Goal: Answer question/provide support: Share knowledge or assist other users

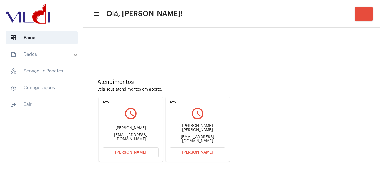
click at [210, 133] on div "Maria Eduarda Me.bueno0612@gmail.com" at bounding box center [198, 133] width 56 height 25
click at [211, 137] on div "Me.bueno0612@gmail.com" at bounding box center [198, 139] width 56 height 8
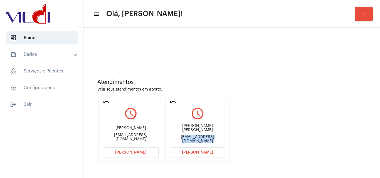
copy mat-card-content "Me.bueno0612@gmail.com Abrir Chamada"
click at [186, 151] on span "[PERSON_NAME]" at bounding box center [197, 153] width 31 height 4
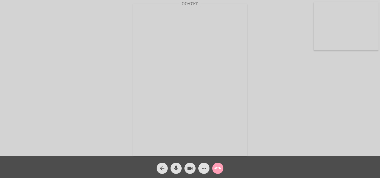
click at [217, 167] on mat-icon "call_end" at bounding box center [217, 168] width 7 height 7
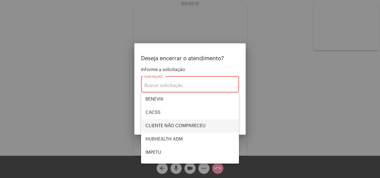
click at [185, 126] on span "CLIENTE NÃO COMPARECEU" at bounding box center [189, 125] width 89 height 13
type input "CLIENTE NÃO COMPARECEU"
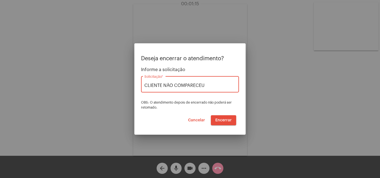
click at [222, 119] on span "Encerrar" at bounding box center [223, 120] width 16 height 4
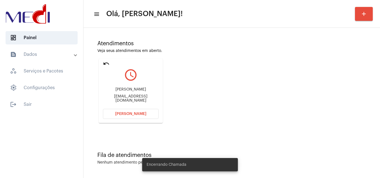
scroll to position [39, 0]
click at [141, 98] on div "fe.kleme94@gmail.com" at bounding box center [131, 98] width 56 height 8
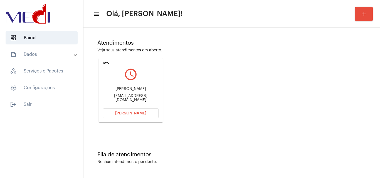
copy mat-card-content "fe.kleme94@gmail.com Abrir Chamada"
click at [132, 116] on button "[PERSON_NAME]" at bounding box center [131, 113] width 56 height 10
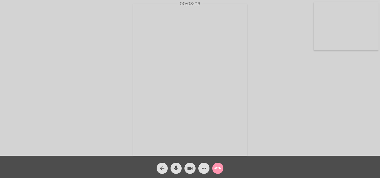
click at [215, 168] on mat-icon "call_end" at bounding box center [217, 168] width 7 height 7
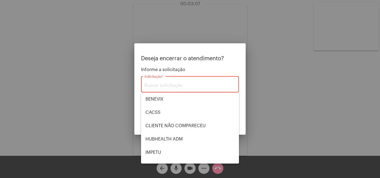
scroll to position [116, 0]
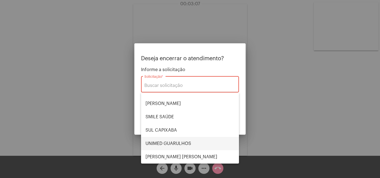
click at [178, 145] on span "UNIMED GUARULHOS" at bounding box center [189, 143] width 89 height 13
type input "UNIMED GUARULHOS"
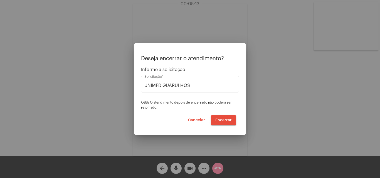
click at [250, 110] on div at bounding box center [190, 89] width 380 height 178
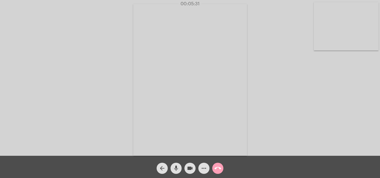
click at [218, 170] on mat-icon "call_end" at bounding box center [217, 168] width 7 height 7
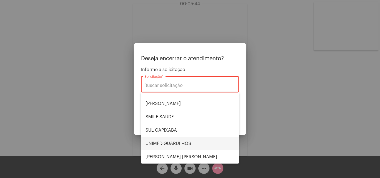
click at [200, 143] on span "UNIMED GUARULHOS" at bounding box center [189, 143] width 89 height 13
type input "UNIMED GUARULHOS"
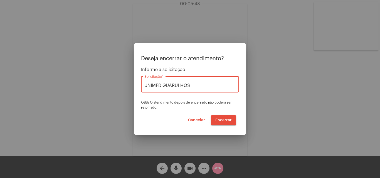
click at [218, 120] on span "Encerrar" at bounding box center [223, 120] width 16 height 4
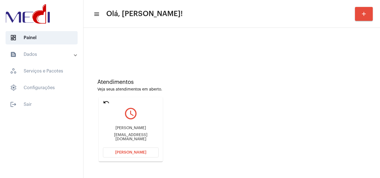
click at [117, 135] on div "emerickmayra06@gmail.com" at bounding box center [131, 137] width 56 height 8
copy mat-card-content "emerickmayra06@gmail.com Abrir Chamada"
click at [137, 152] on span "[PERSON_NAME]" at bounding box center [130, 153] width 31 height 4
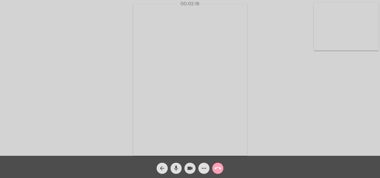
click at [214, 167] on button "call_end" at bounding box center [217, 168] width 11 height 11
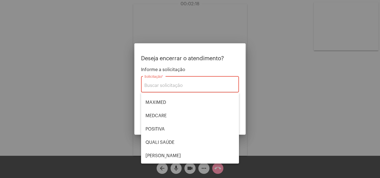
scroll to position [116, 0]
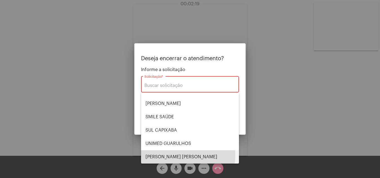
click at [166, 155] on span "[PERSON_NAME] [PERSON_NAME]" at bounding box center [189, 156] width 89 height 13
type input "[PERSON_NAME] [PERSON_NAME]"
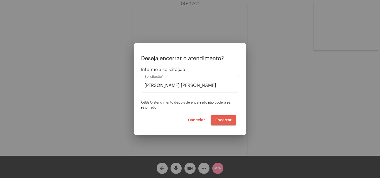
click at [220, 118] on button "Encerrar" at bounding box center [223, 120] width 25 height 10
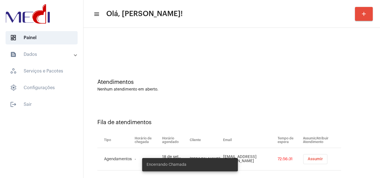
scroll to position [8, 0]
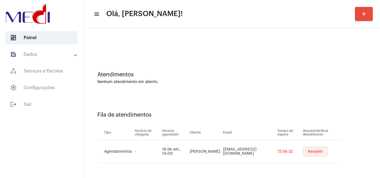
click at [309, 147] on button "Assumir" at bounding box center [315, 152] width 24 height 10
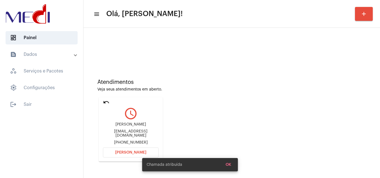
click at [137, 133] on div "marciaxmarinho@gmail.com" at bounding box center [131, 133] width 56 height 8
copy div "marciaxmarinho@gmail.com"
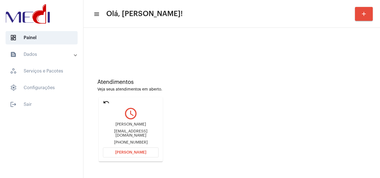
copy div "marciaxmarinho@gmail.com"
click at [137, 153] on span "[PERSON_NAME]" at bounding box center [130, 153] width 31 height 4
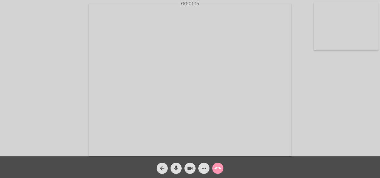
click at [175, 169] on mat-icon "mic" at bounding box center [176, 168] width 7 height 7
click at [190, 168] on mat-icon "videocam" at bounding box center [189, 168] width 7 height 7
click at [175, 169] on mat-icon "mic_off" at bounding box center [176, 168] width 7 height 7
click at [192, 168] on mat-icon "videocam_off" at bounding box center [189, 168] width 7 height 7
click at [178, 168] on mat-icon "mic" at bounding box center [176, 168] width 7 height 7
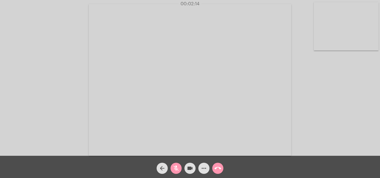
click at [188, 168] on mat-icon "videocam" at bounding box center [189, 168] width 7 height 7
click at [177, 168] on mat-icon "mic_off" at bounding box center [176, 168] width 7 height 7
click at [188, 167] on mat-icon "videocam_off" at bounding box center [189, 168] width 7 height 7
click at [177, 169] on mat-icon "mic" at bounding box center [176, 168] width 7 height 7
click at [177, 169] on mat-icon "mic_off" at bounding box center [176, 168] width 7 height 7
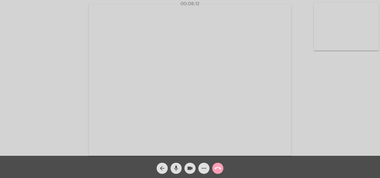
click at [219, 168] on mat-icon "call_end" at bounding box center [217, 168] width 7 height 7
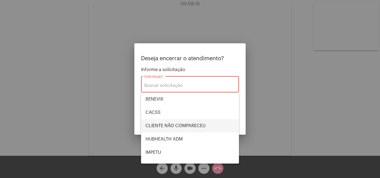
scroll to position [28, 0]
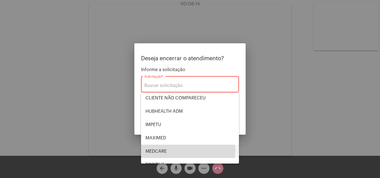
click at [168, 150] on span "MEDCARE" at bounding box center [189, 151] width 89 height 13
type input "MEDCARE"
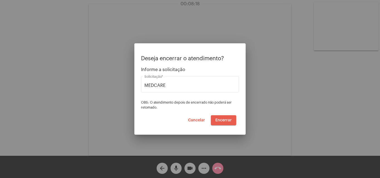
click at [228, 119] on span "Encerrar" at bounding box center [223, 120] width 16 height 4
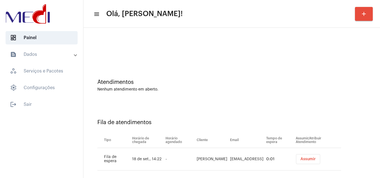
click at [315, 159] on span "Assumir" at bounding box center [307, 159] width 15 height 4
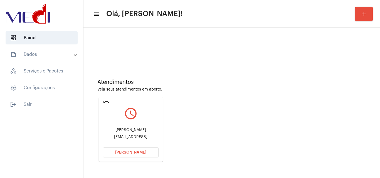
click at [141, 136] on div "Mirelladeoliveira992@gmail" at bounding box center [131, 137] width 56 height 4
copy mat-card-content "Mirelladeoliveira992@gmail Abrir Chamada"
click at [122, 152] on span "[PERSON_NAME]" at bounding box center [130, 153] width 31 height 4
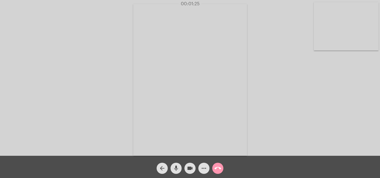
click at [216, 169] on mat-icon "call_end" at bounding box center [217, 168] width 7 height 7
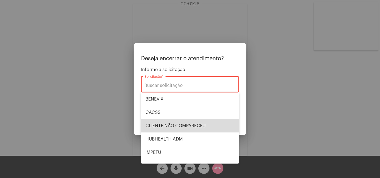
click at [190, 123] on span "CLIENTE NÃO COMPARECEU" at bounding box center [189, 125] width 89 height 13
type input "CLIENTE NÃO COMPARECEU"
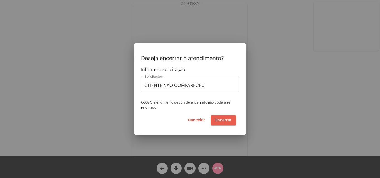
click at [221, 119] on span "Encerrar" at bounding box center [223, 120] width 16 height 4
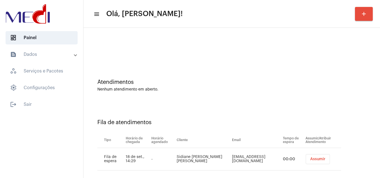
click at [310, 158] on span "Assumir" at bounding box center [317, 159] width 15 height 4
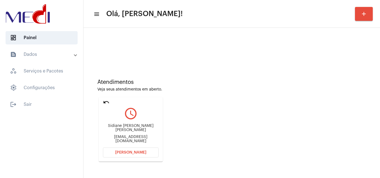
click at [115, 136] on div "sidianesarges8@gmail.com" at bounding box center [131, 139] width 56 height 8
copy mat-card-content "sidianesarges8@gmail.com Abrir Chamada"
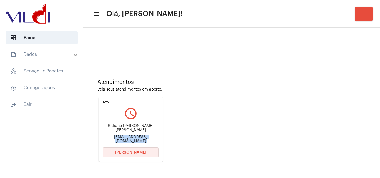
click at [121, 151] on span "Abrir Chamada" at bounding box center [130, 153] width 31 height 4
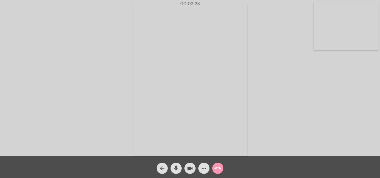
click at [177, 170] on mat-icon "mic" at bounding box center [176, 168] width 7 height 7
click at [177, 170] on mat-icon "mic_off" at bounding box center [176, 168] width 7 height 7
click at [215, 172] on span "call_end" at bounding box center [217, 168] width 7 height 11
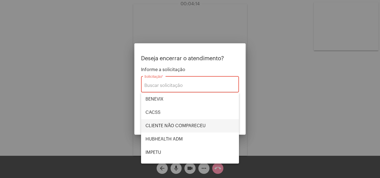
scroll to position [28, 0]
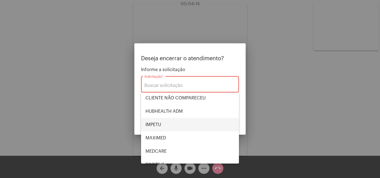
click at [151, 122] on span "IMPETU" at bounding box center [189, 124] width 89 height 13
type input "IMPETU"
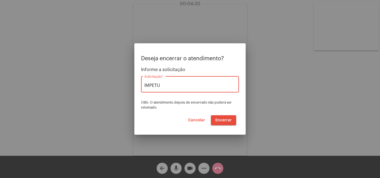
click at [227, 118] on span "Encerrar" at bounding box center [223, 120] width 16 height 4
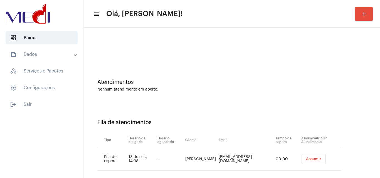
click at [308, 162] on button "Assumir" at bounding box center [313, 159] width 24 height 10
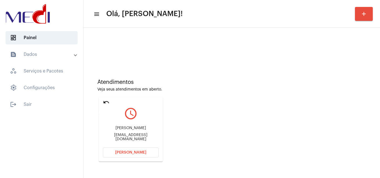
click at [106, 103] on mat-icon "undo" at bounding box center [106, 102] width 7 height 7
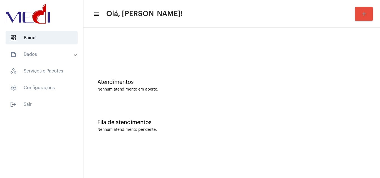
click at [336, 99] on div "Atendimentos Nenhum atendimento em aberto." at bounding box center [231, 83] width 291 height 40
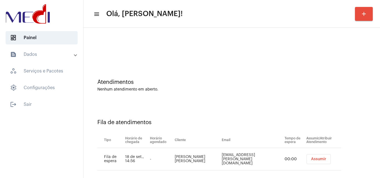
click at [311, 157] on span "Assumir" at bounding box center [318, 159] width 15 height 4
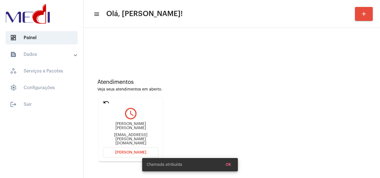
click at [131, 136] on div "[EMAIL_ADDRESS][PERSON_NAME][DOMAIN_NAME]" at bounding box center [131, 139] width 56 height 13
copy mat-card-content "[EMAIL_ADDRESS][PERSON_NAME][DOMAIN_NAME] [PERSON_NAME]"
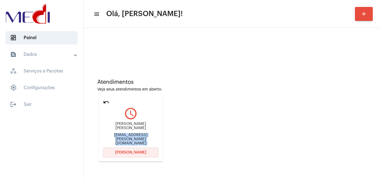
click at [129, 153] on span "[PERSON_NAME]" at bounding box center [130, 153] width 31 height 4
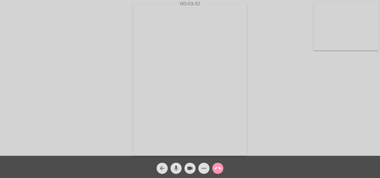
click at [218, 169] on mat-icon "call_end" at bounding box center [217, 168] width 7 height 7
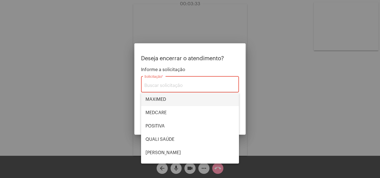
scroll to position [116, 0]
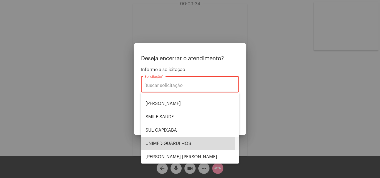
click at [186, 143] on span "UNIMED GUARULHOS" at bounding box center [189, 143] width 89 height 13
type input "UNIMED GUARULHOS"
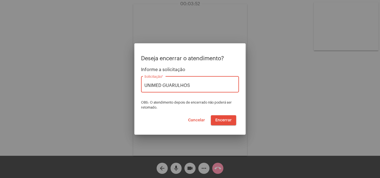
click at [221, 121] on span "Encerrar" at bounding box center [223, 120] width 16 height 4
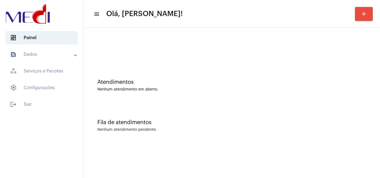
drag, startPoint x: 365, startPoint y: 117, endPoint x: 362, endPoint y: 118, distance: 3.4
click at [365, 118] on div "Fila de atendimentos Nenhum atendimento pendente." at bounding box center [231, 123] width 291 height 40
click at [327, 95] on div "Atendimentos Nenhum atendimento em aberto." at bounding box center [231, 83] width 291 height 40
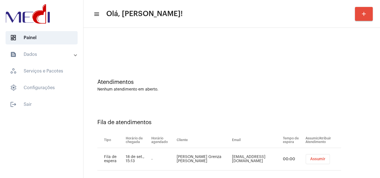
click at [310, 160] on span "Assumir" at bounding box center [317, 159] width 15 height 4
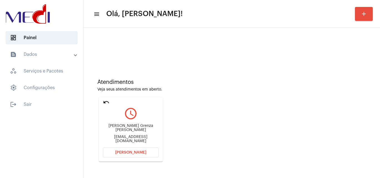
click at [133, 140] on div "Grenzac@hotmail.com" at bounding box center [131, 139] width 56 height 8
copy mat-card-content "Grenzac@hotmail.com Abrir Chamada"
click at [105, 104] on mat-icon "undo" at bounding box center [106, 102] width 7 height 7
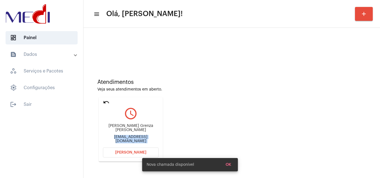
click at [105, 101] on mat-icon "undo" at bounding box center [106, 102] width 7 height 7
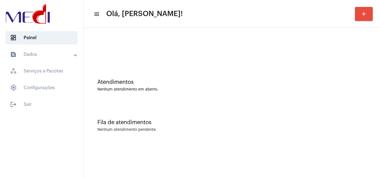
click at [205, 107] on div "Fila de atendimentos Nenhum atendimento pendente." at bounding box center [231, 123] width 291 height 40
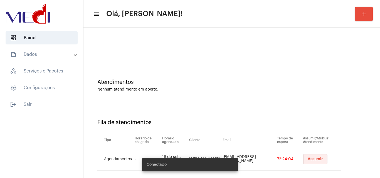
click at [307, 159] on span "Assumir" at bounding box center [314, 159] width 15 height 4
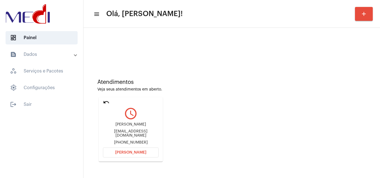
click at [129, 134] on div "[EMAIL_ADDRESS][DOMAIN_NAME]" at bounding box center [131, 133] width 56 height 8
copy div "[EMAIL_ADDRESS][DOMAIN_NAME]"
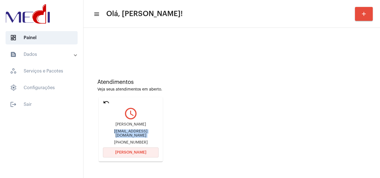
click at [140, 152] on span "[PERSON_NAME]" at bounding box center [130, 153] width 31 height 4
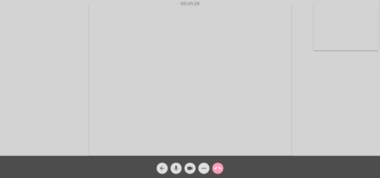
click at [217, 165] on mat-icon "call_end" at bounding box center [217, 168] width 7 height 7
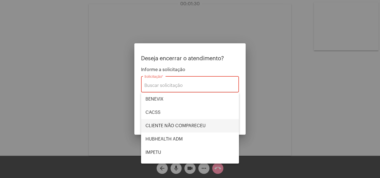
click at [174, 120] on span "CLIENTE NÃO COMPARECEU" at bounding box center [189, 125] width 89 height 13
type input "CLIENTE NÃO COMPARECEU"
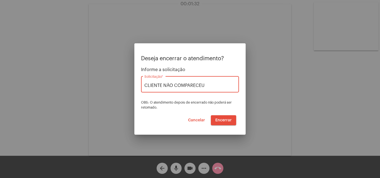
click at [219, 117] on button "Encerrar" at bounding box center [223, 120] width 25 height 10
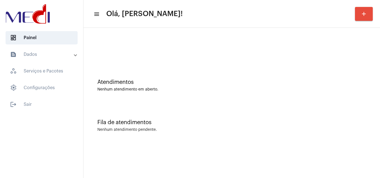
click at [335, 101] on div "Atendimentos Nenhum atendimento em aberto." at bounding box center [231, 83] width 291 height 40
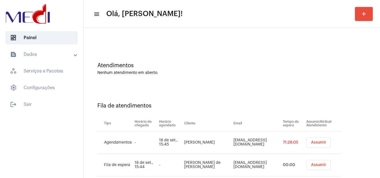
scroll to position [30, 0]
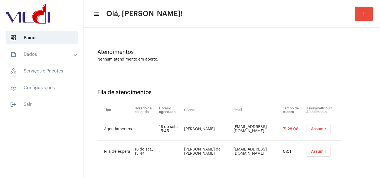
click at [311, 128] on span "Assumir" at bounding box center [318, 129] width 15 height 4
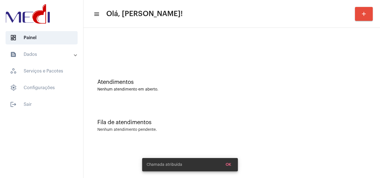
scroll to position [0, 0]
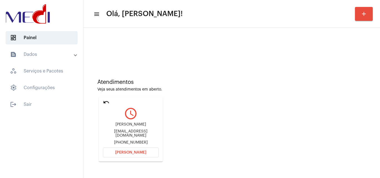
click at [131, 132] on div "[EMAIL_ADDRESS][DOMAIN_NAME]" at bounding box center [131, 133] width 56 height 8
copy div "[EMAIL_ADDRESS][DOMAIN_NAME]"
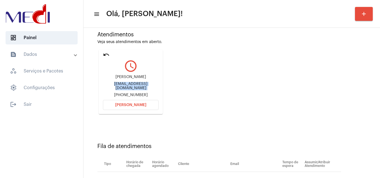
scroll to position [79, 0]
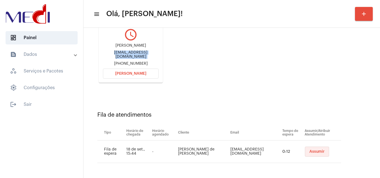
click at [310, 150] on span "Assumir" at bounding box center [316, 152] width 15 height 4
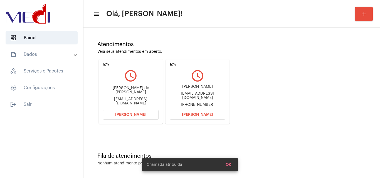
scroll to position [39, 0]
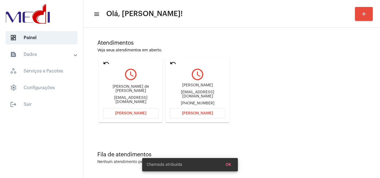
click at [204, 96] on div "[EMAIL_ADDRESS][DOMAIN_NAME]" at bounding box center [198, 94] width 56 height 8
copy div "[EMAIL_ADDRESS][DOMAIN_NAME]"
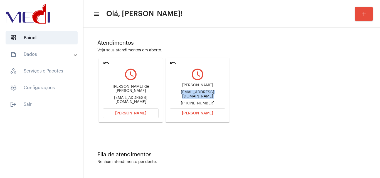
click at [206, 113] on span "Abrir Chamada" at bounding box center [197, 113] width 31 height 4
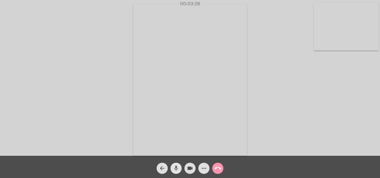
click at [175, 164] on span "mic" at bounding box center [176, 168] width 7 height 11
click at [187, 168] on mat-icon "videocam" at bounding box center [189, 168] width 7 height 7
click at [175, 167] on mat-icon "mic_off" at bounding box center [176, 168] width 7 height 7
click at [187, 167] on mat-icon "videocam_off" at bounding box center [189, 168] width 7 height 7
click at [217, 169] on mat-icon "call_end" at bounding box center [217, 168] width 7 height 7
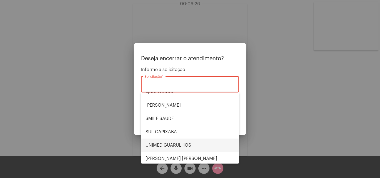
scroll to position [116, 0]
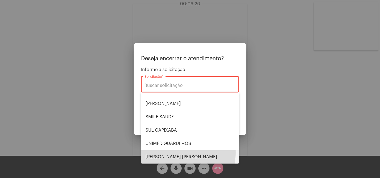
click at [171, 153] on span "[PERSON_NAME] [PERSON_NAME]" at bounding box center [189, 156] width 89 height 13
type input "[PERSON_NAME] [PERSON_NAME]"
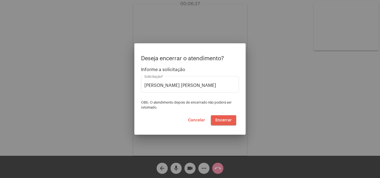
click at [221, 121] on span "Encerrar" at bounding box center [223, 120] width 16 height 4
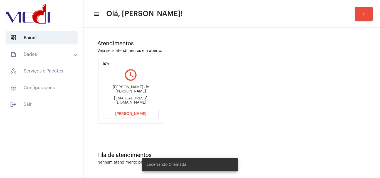
scroll to position [39, 0]
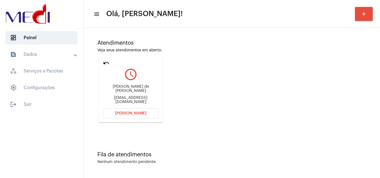
click at [148, 99] on div "lurdesfeliz88@gmail.com" at bounding box center [131, 100] width 56 height 8
copy mat-card-content "lurdesfeliz88@gmail.com Abrir Chamada"
click at [134, 114] on span "[PERSON_NAME]" at bounding box center [130, 113] width 31 height 4
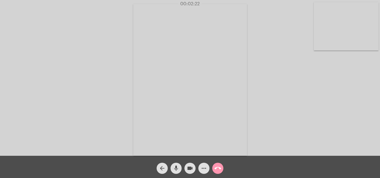
click at [215, 169] on mat-icon "call_end" at bounding box center [217, 168] width 7 height 7
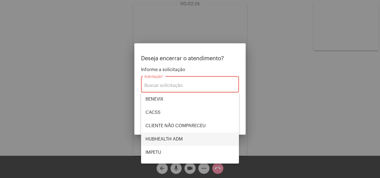
click at [180, 137] on span "HUBHEALTH ADM" at bounding box center [189, 139] width 89 height 13
type input "HUBHEALTH ADM"
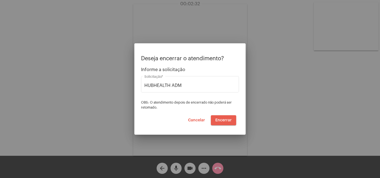
click at [228, 121] on span "Encerrar" at bounding box center [223, 120] width 16 height 4
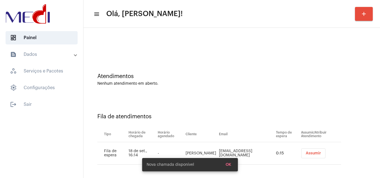
scroll to position [8, 0]
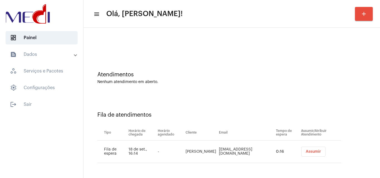
click at [305, 151] on span "Assumir" at bounding box center [312, 152] width 15 height 4
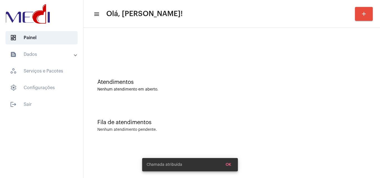
scroll to position [0, 0]
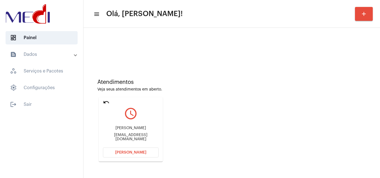
drag, startPoint x: 358, startPoint y: 107, endPoint x: 347, endPoint y: 106, distance: 11.4
click at [358, 106] on div "Atendimentos Veja seus atendimentos em aberto. undo query_builder [PERSON_NAME]…" at bounding box center [231, 119] width 291 height 112
click at [134, 138] on div "[EMAIL_ADDRESS][DOMAIN_NAME]" at bounding box center [131, 137] width 56 height 8
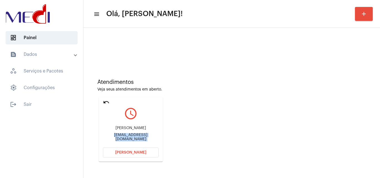
copy mat-card-content "[EMAIL_ADDRESS][DOMAIN_NAME] [PERSON_NAME]"
click at [124, 154] on button "[PERSON_NAME]" at bounding box center [131, 153] width 56 height 10
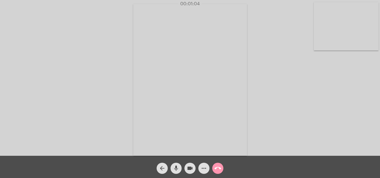
click at [190, 168] on mat-icon "videocam" at bounding box center [189, 168] width 7 height 7
click at [177, 169] on mat-icon "mic" at bounding box center [176, 168] width 7 height 7
click at [174, 169] on mat-icon "mic_off" at bounding box center [176, 168] width 7 height 7
click at [174, 169] on mat-icon "mic" at bounding box center [176, 168] width 7 height 7
click at [174, 170] on mat-icon "mic_off" at bounding box center [176, 168] width 7 height 7
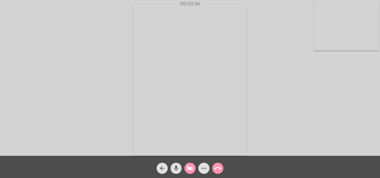
click at [174, 170] on mat-icon "mic" at bounding box center [176, 168] width 7 height 7
click at [173, 169] on mat-icon "mic_off" at bounding box center [176, 168] width 7 height 7
click at [190, 168] on mat-icon "videocam_off" at bounding box center [189, 168] width 7 height 7
click at [217, 168] on mat-icon "call_end" at bounding box center [217, 168] width 7 height 7
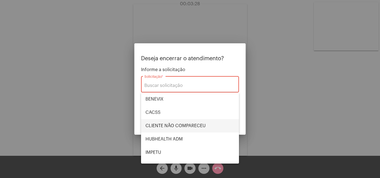
click at [172, 121] on span "CLIENTE NÃO COMPARECEU" at bounding box center [189, 125] width 89 height 13
type input "CLIENTE NÃO COMPARECEU"
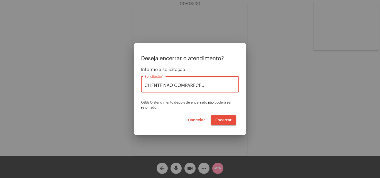
click at [223, 120] on span "Encerrar" at bounding box center [223, 120] width 16 height 4
